Goal: Information Seeking & Learning: Learn about a topic

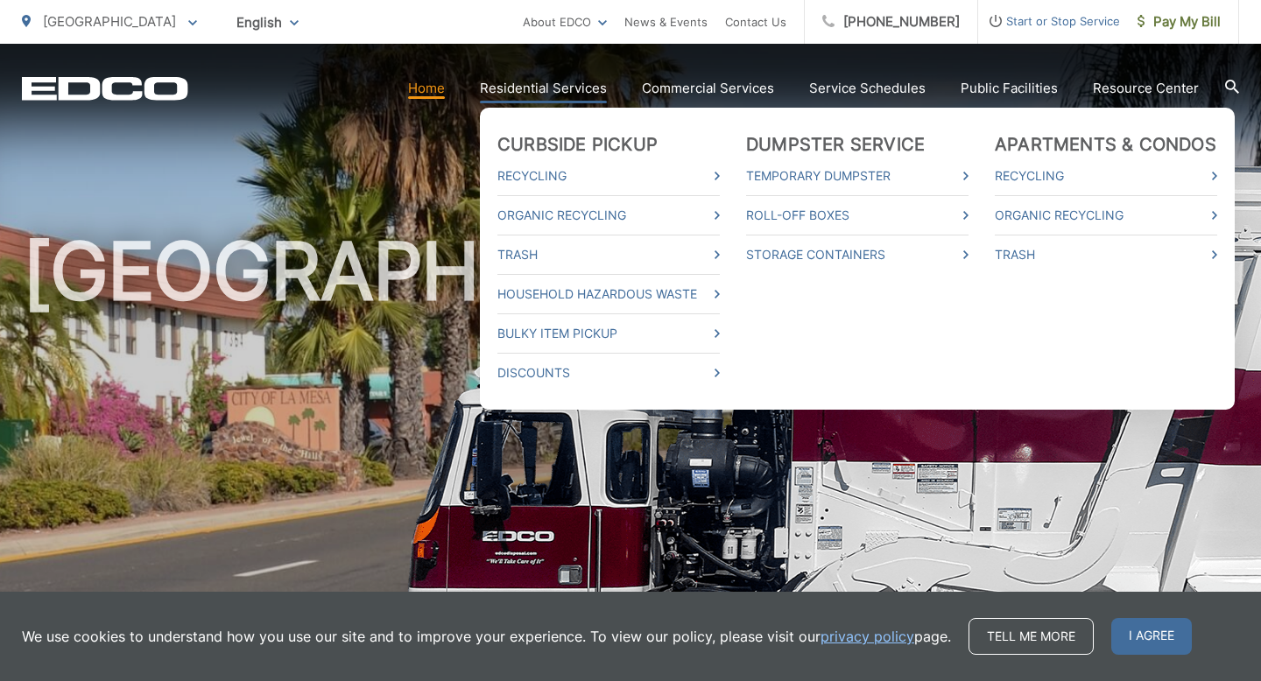
click at [531, 90] on link "Residential Services" at bounding box center [543, 88] width 127 height 21
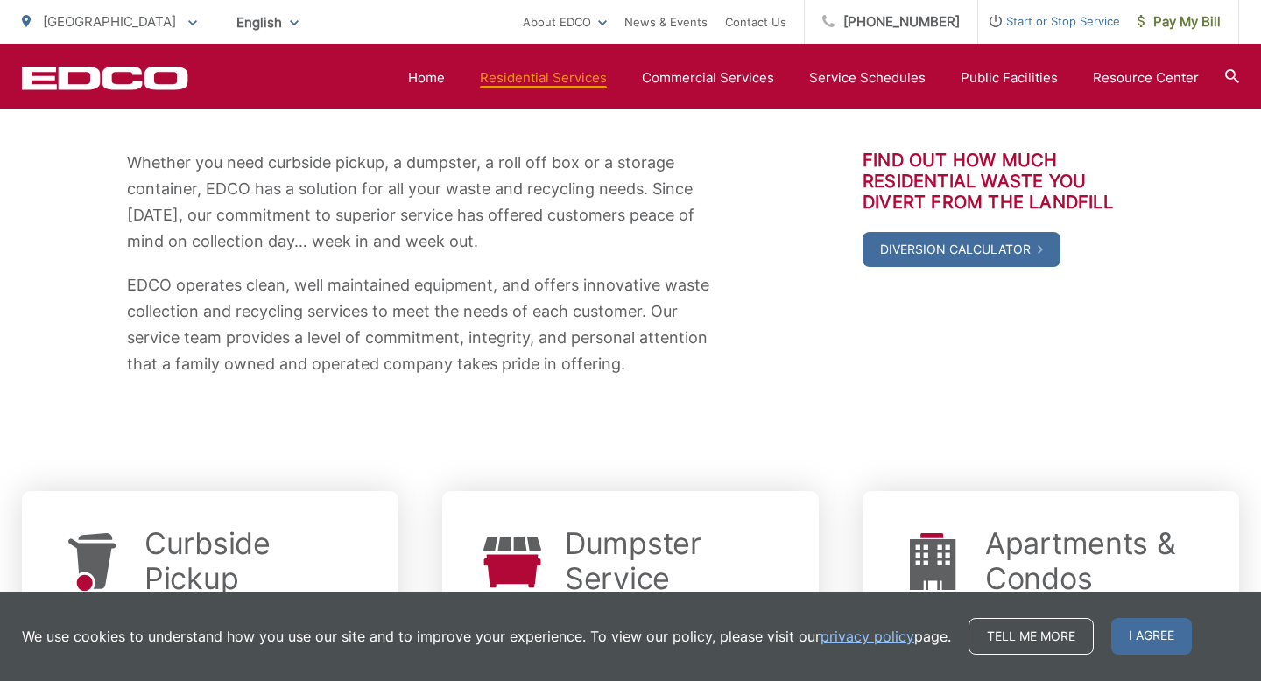
scroll to position [216, 0]
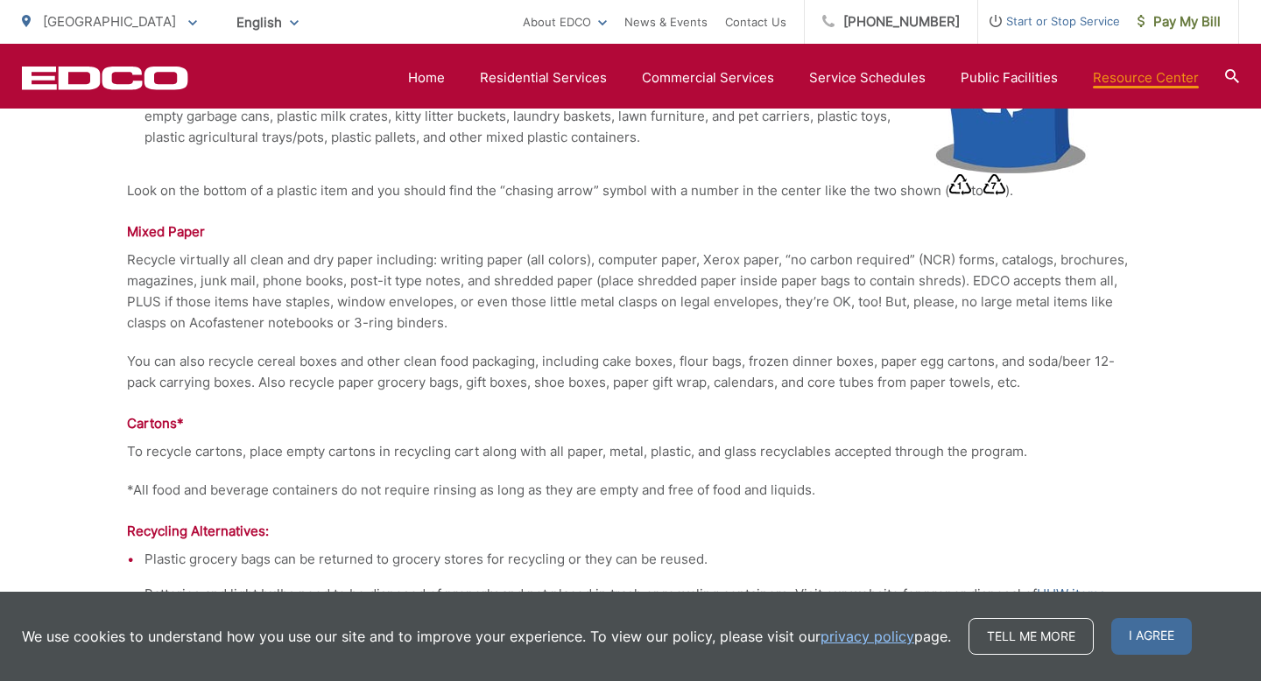
scroll to position [1991, 0]
